Goal: Task Accomplishment & Management: Manage account settings

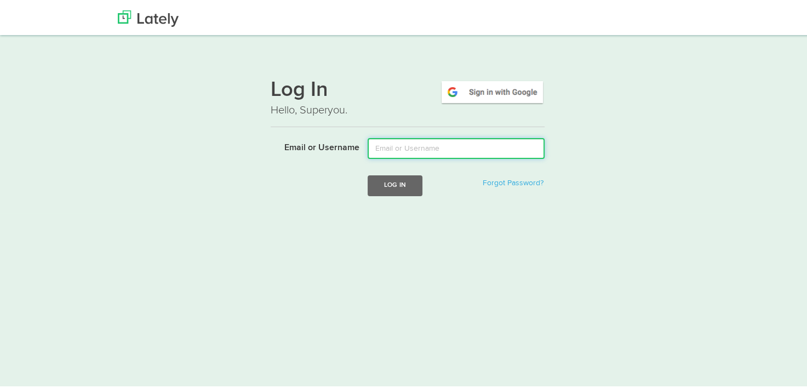
click at [385, 147] on input "Email or Username" at bounding box center [456, 146] width 177 height 21
type input "jb19172822@gmail.com"
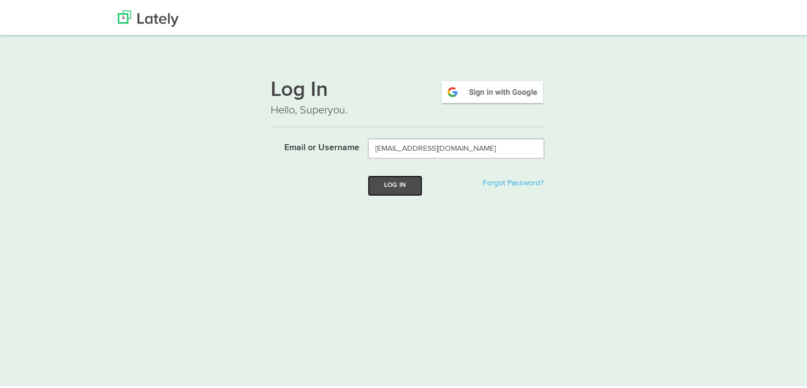
click at [388, 186] on button "Log In" at bounding box center [395, 183] width 55 height 20
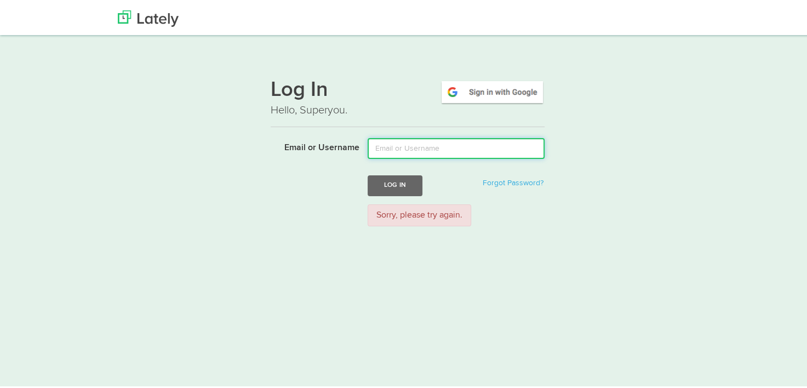
click at [407, 151] on input "Email or Username" at bounding box center [456, 146] width 177 height 21
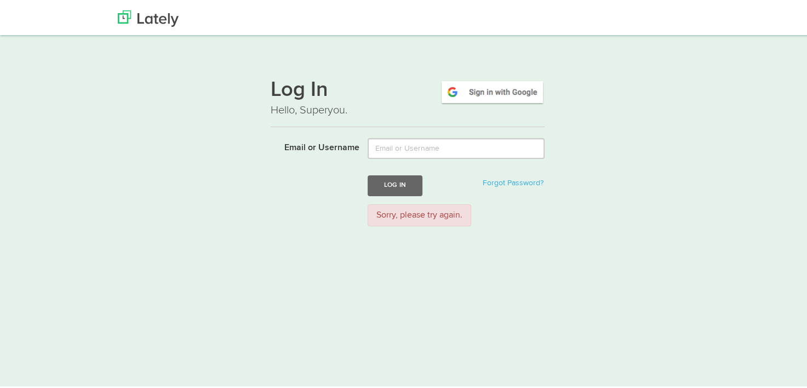
click at [167, 112] on div "Log In Hello, Superyou. Email or Username Log In Forgot Password? Sorry, please…" at bounding box center [407, 149] width 663 height 166
